Goal: Task Accomplishment & Management: Complete application form

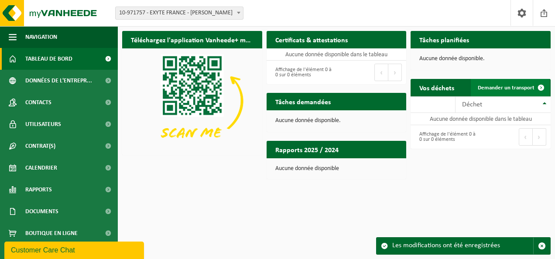
click at [516, 86] on span "Demander un transport" at bounding box center [506, 88] width 57 height 6
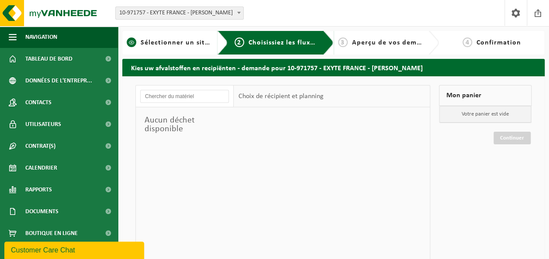
click at [195, 45] on span "Sélectionner un site ici" at bounding box center [180, 42] width 78 height 7
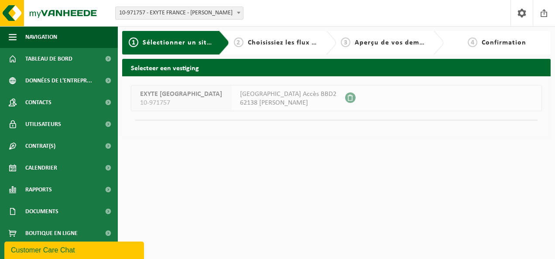
click at [240, 91] on span "[GEOGRAPHIC_DATA] Accès BBD2" at bounding box center [288, 94] width 96 height 9
click at [231, 99] on div "AVENUE DE SOFIA Accès BBD2 62138 BILLY BERCLAU" at bounding box center [288, 98] width 114 height 25
drag, startPoint x: 191, startPoint y: 99, endPoint x: 182, endPoint y: 100, distance: 9.3
click at [182, 100] on span "10-971757" at bounding box center [181, 103] width 82 height 9
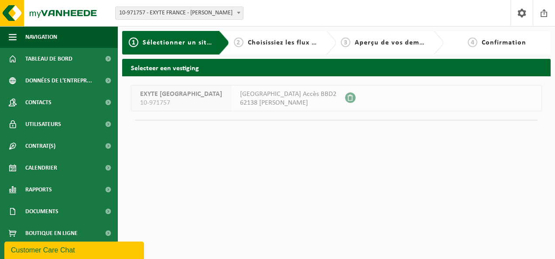
click at [137, 93] on div "EXYTE FRANCE 10-971757" at bounding box center [181, 98] width 100 height 25
click at [274, 48] on div "2 Choisissiez les flux de déchets et récipients" at bounding box center [277, 43] width 86 height 10
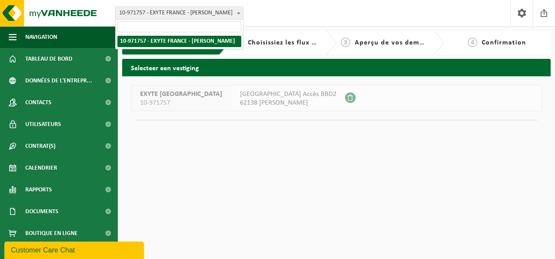
click at [237, 13] on span at bounding box center [238, 12] width 9 height 11
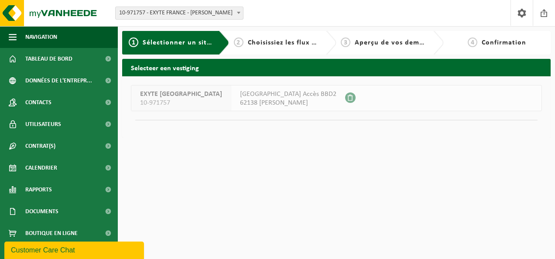
click at [407, 108] on div "EXYTE FRANCE 10-971757 AVENUE DE SOFIA Accès BBD2 62138 BILLY BERCLAU" at bounding box center [336, 98] width 411 height 26
click at [296, 44] on span "Choisissiez les flux de déchets et récipients" at bounding box center [320, 42] width 145 height 7
click at [241, 44] on span "2" at bounding box center [239, 43] width 10 height 10
click at [389, 98] on div "EXYTE FRANCE 10-971757 AVENUE DE SOFIA Accès BBD2 62138 BILLY BERCLAU" at bounding box center [336, 98] width 411 height 26
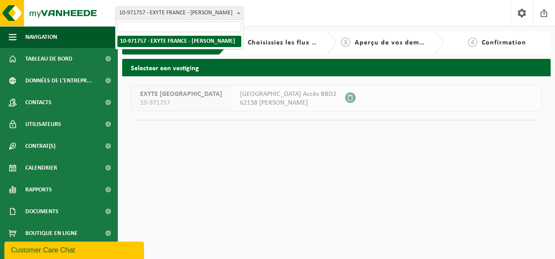
click at [240, 12] on b at bounding box center [238, 13] width 3 height 2
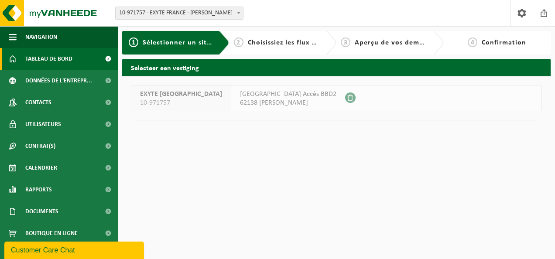
click at [67, 60] on span "Tableau de bord" at bounding box center [48, 59] width 47 height 22
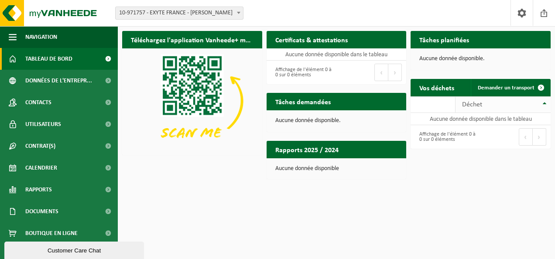
click at [544, 103] on th "Déchet" at bounding box center [503, 104] width 95 height 17
click at [539, 88] on span at bounding box center [540, 87] width 17 height 17
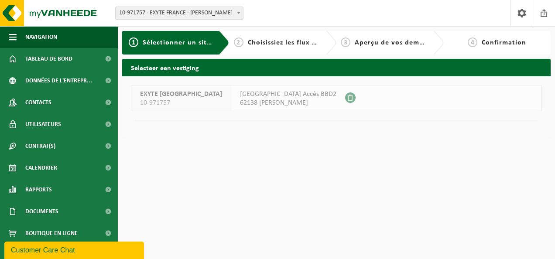
click at [266, 97] on span "AVENUE DE SOFIA Accès BBD2" at bounding box center [288, 94] width 96 height 9
drag, startPoint x: 266, startPoint y: 97, endPoint x: 244, endPoint y: 107, distance: 24.6
click at [244, 107] on div "AVENUE DE SOFIA Accès BBD2 62138 BILLY BERCLAU" at bounding box center [288, 98] width 114 height 25
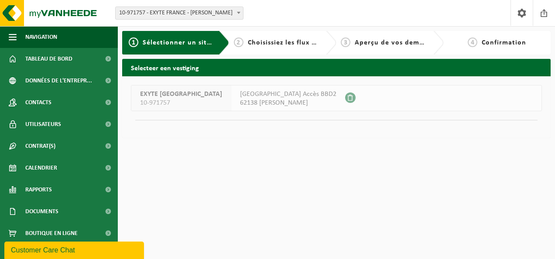
click at [335, 99] on div "EXYTE FRANCE 10-971757 AVENUE DE SOFIA Accès BBD2 62138 BILLY BERCLAU" at bounding box center [336, 98] width 411 height 26
click at [523, 13] on span at bounding box center [521, 13] width 13 height 26
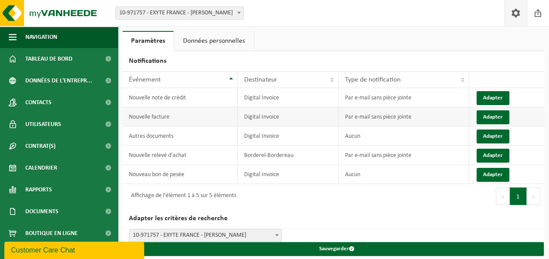
scroll to position [6, 0]
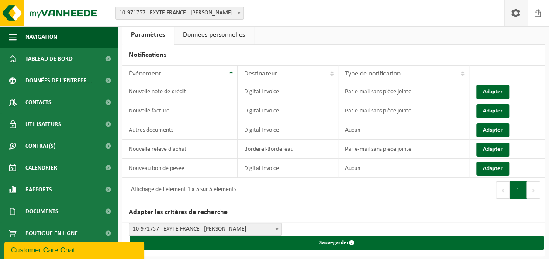
click at [216, 32] on link "Données personnelles" at bounding box center [213, 35] width 79 height 20
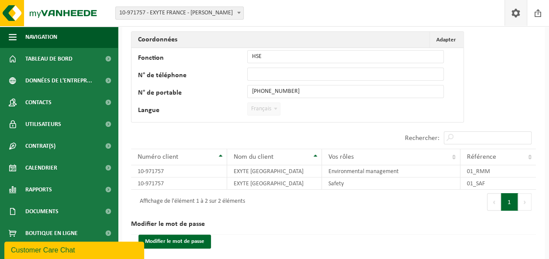
scroll to position [89, 0]
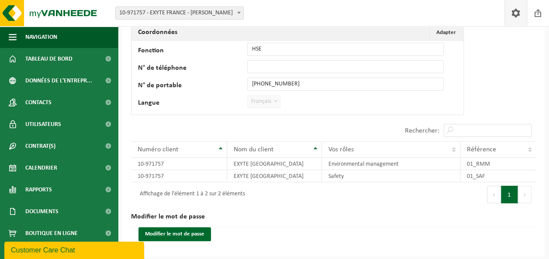
click at [525, 193] on button "Suivant" at bounding box center [525, 194] width 14 height 17
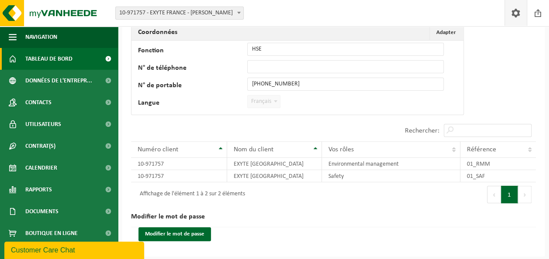
click at [43, 58] on span "Tableau de bord" at bounding box center [48, 59] width 47 height 22
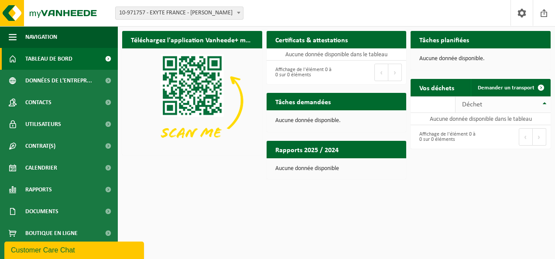
click at [542, 104] on th "Déchet" at bounding box center [503, 104] width 95 height 17
